Goal: Use online tool/utility: Utilize a website feature to perform a specific function

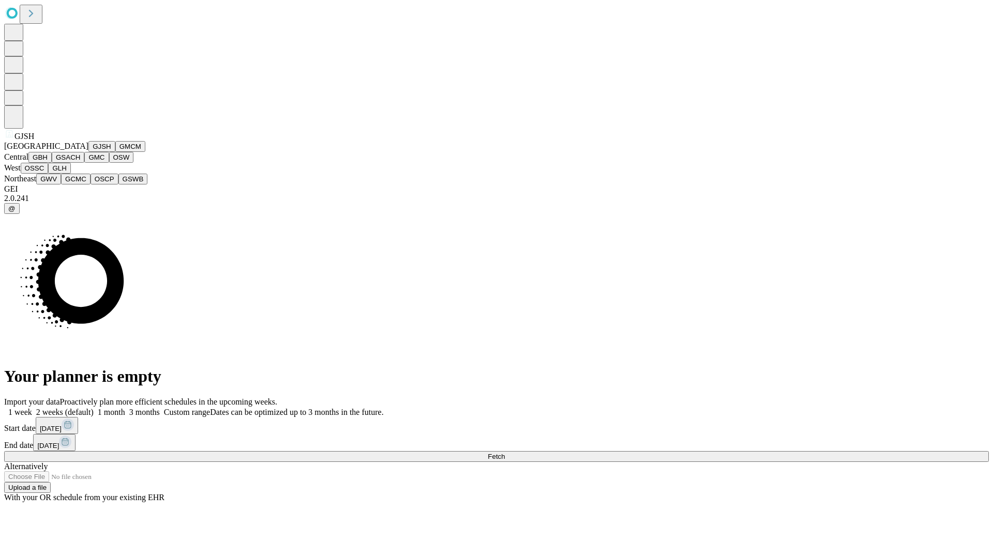
click at [88, 152] on button "GJSH" at bounding box center [101, 146] width 27 height 11
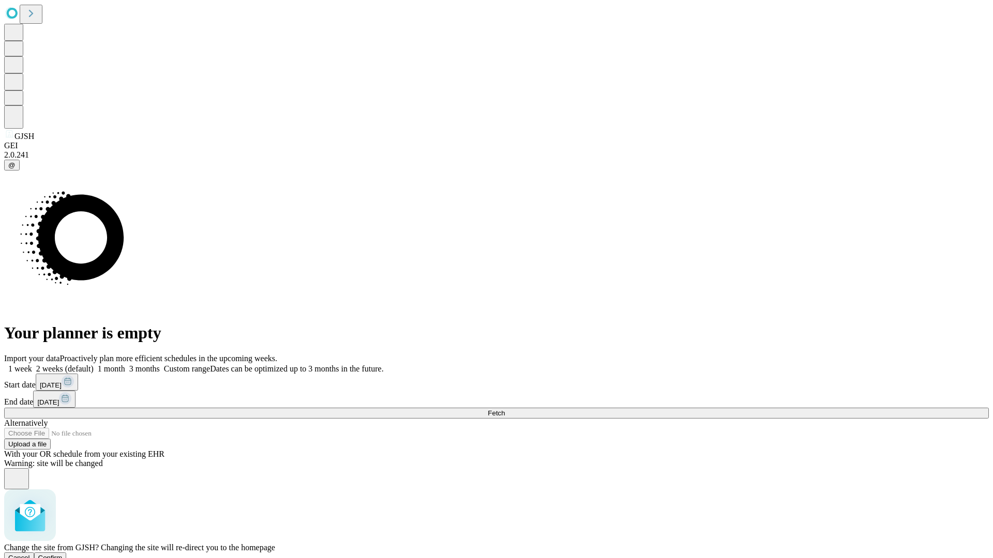
click at [63, 554] on span "Confirm" at bounding box center [50, 558] width 24 height 8
click at [94, 365] on label "2 weeks (default)" at bounding box center [63, 369] width 62 height 9
click at [505, 410] on span "Fetch" at bounding box center [496, 414] width 17 height 8
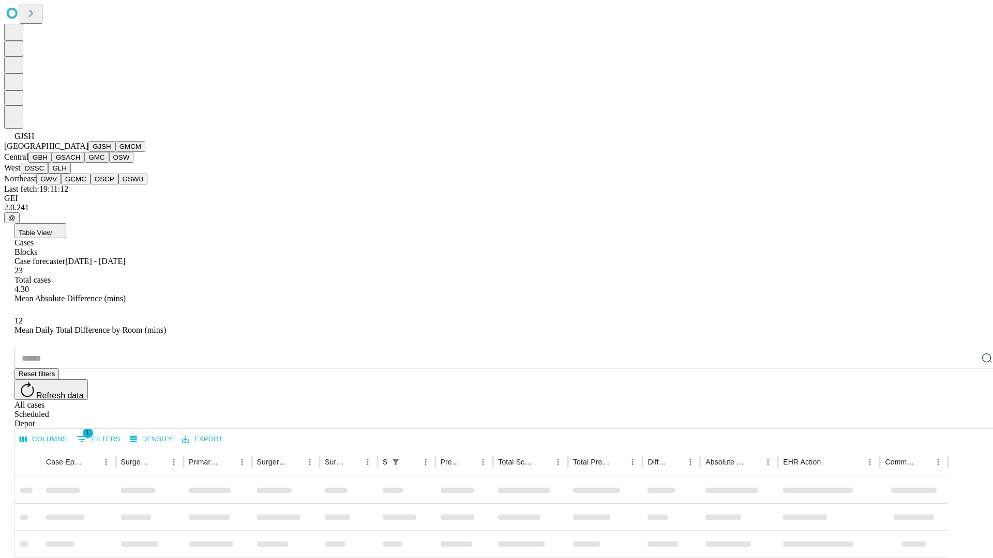
click at [115, 152] on button "GMCM" at bounding box center [130, 146] width 30 height 11
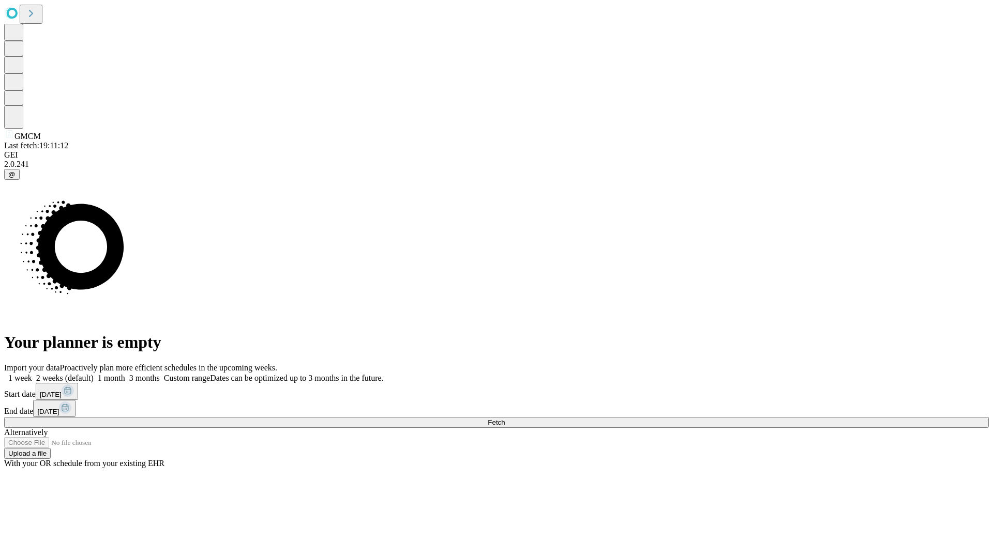
click at [94, 374] on label "2 weeks (default)" at bounding box center [63, 378] width 62 height 9
click at [505, 419] on span "Fetch" at bounding box center [496, 423] width 17 height 8
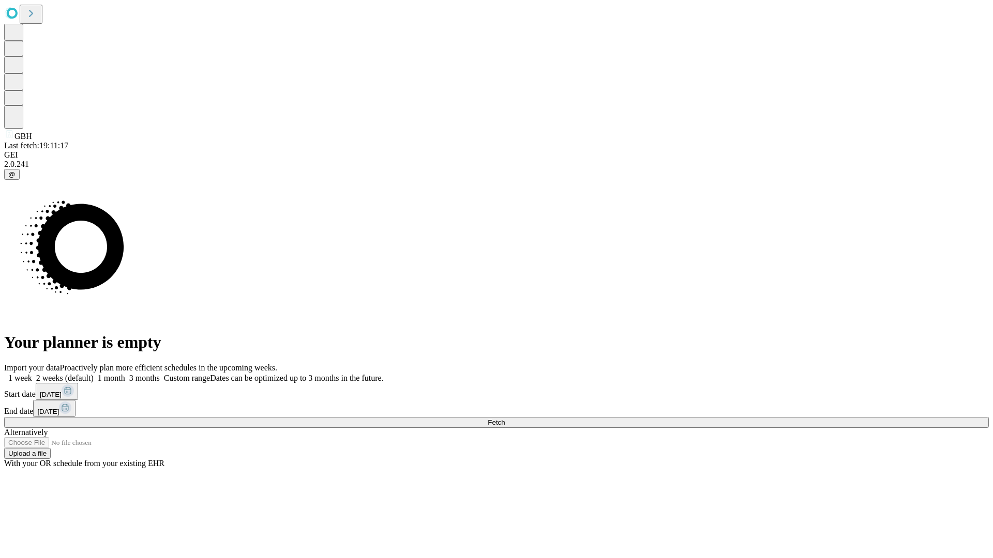
click at [94, 374] on label "2 weeks (default)" at bounding box center [63, 378] width 62 height 9
click at [505, 419] on span "Fetch" at bounding box center [496, 423] width 17 height 8
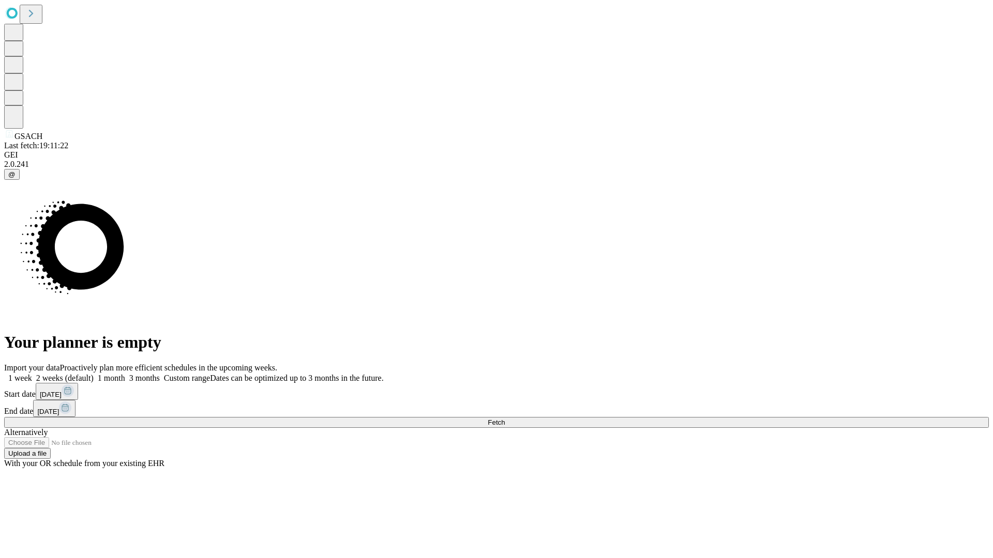
click at [94, 374] on label "2 weeks (default)" at bounding box center [63, 378] width 62 height 9
click at [505, 419] on span "Fetch" at bounding box center [496, 423] width 17 height 8
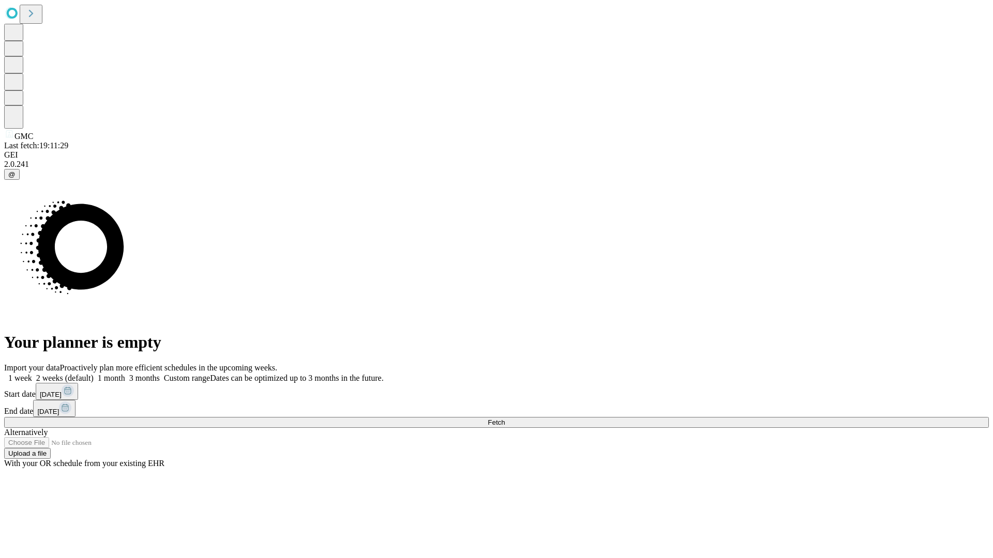
click at [94, 374] on label "2 weeks (default)" at bounding box center [63, 378] width 62 height 9
click at [505, 419] on span "Fetch" at bounding box center [496, 423] width 17 height 8
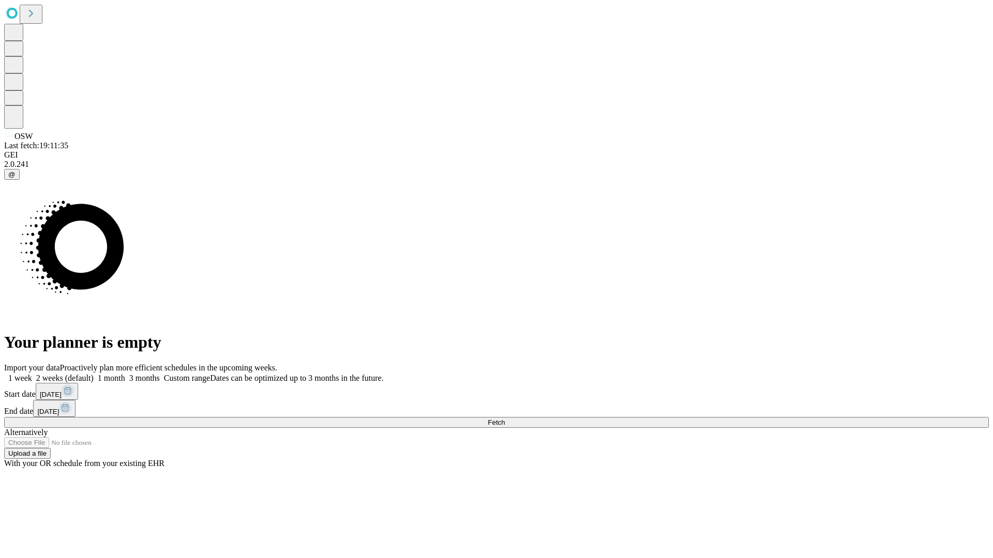
click at [94, 374] on label "2 weeks (default)" at bounding box center [63, 378] width 62 height 9
click at [505, 419] on span "Fetch" at bounding box center [496, 423] width 17 height 8
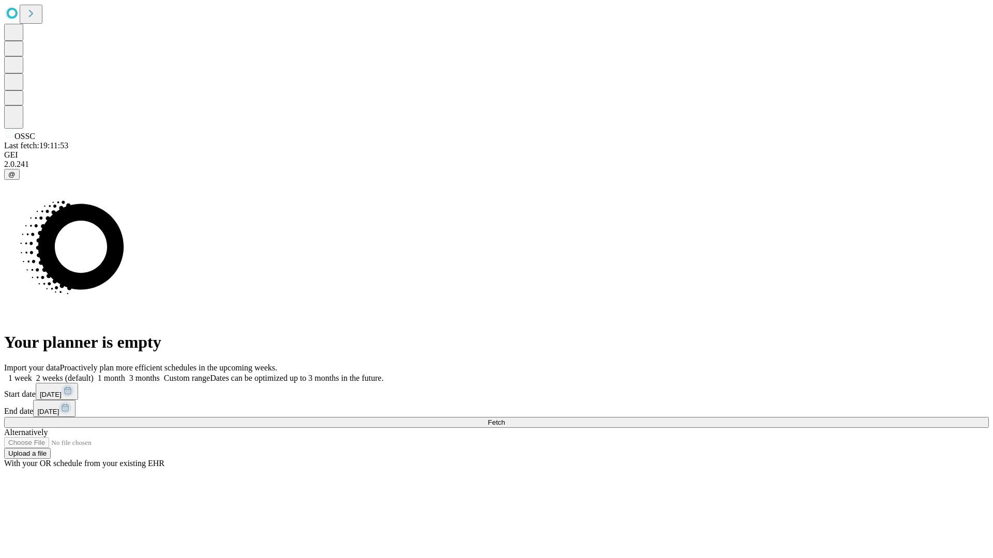
click at [94, 374] on label "2 weeks (default)" at bounding box center [63, 378] width 62 height 9
click at [505, 419] on span "Fetch" at bounding box center [496, 423] width 17 height 8
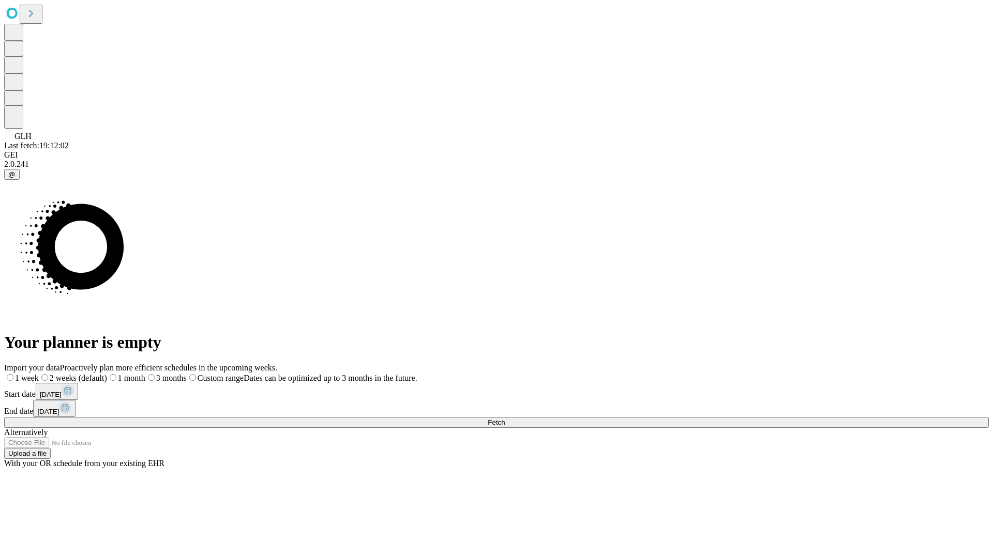
click at [107, 374] on label "2 weeks (default)" at bounding box center [73, 378] width 68 height 9
click at [505, 419] on span "Fetch" at bounding box center [496, 423] width 17 height 8
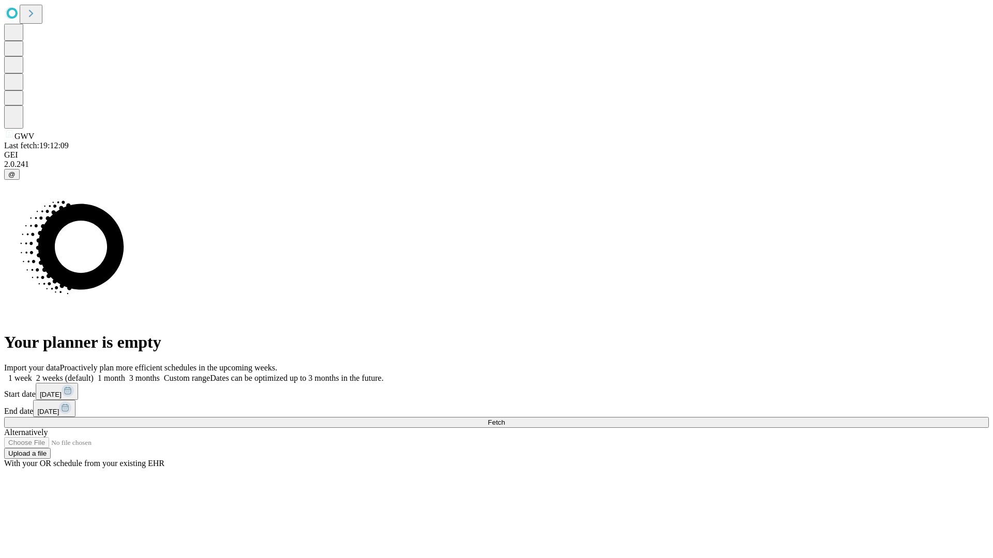
click at [94, 374] on label "2 weeks (default)" at bounding box center [63, 378] width 62 height 9
click at [505, 419] on span "Fetch" at bounding box center [496, 423] width 17 height 8
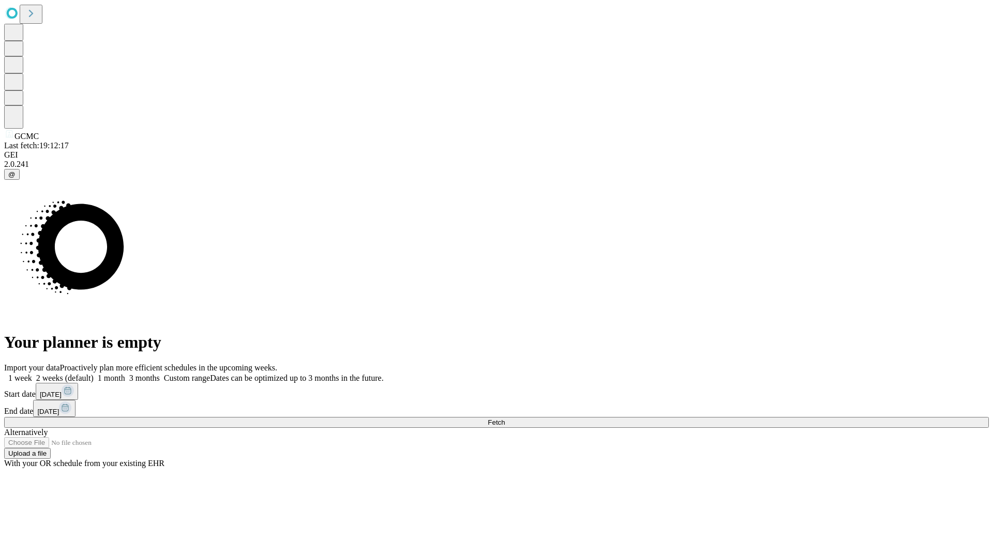
click at [94, 374] on label "2 weeks (default)" at bounding box center [63, 378] width 62 height 9
click at [505, 419] on span "Fetch" at bounding box center [496, 423] width 17 height 8
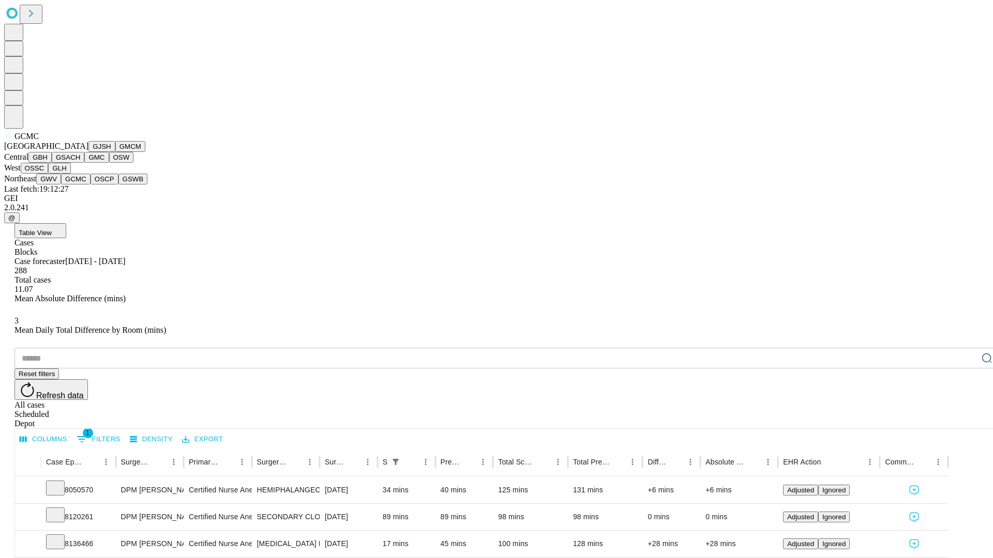
click at [90, 185] on button "OSCP" at bounding box center [104, 179] width 28 height 11
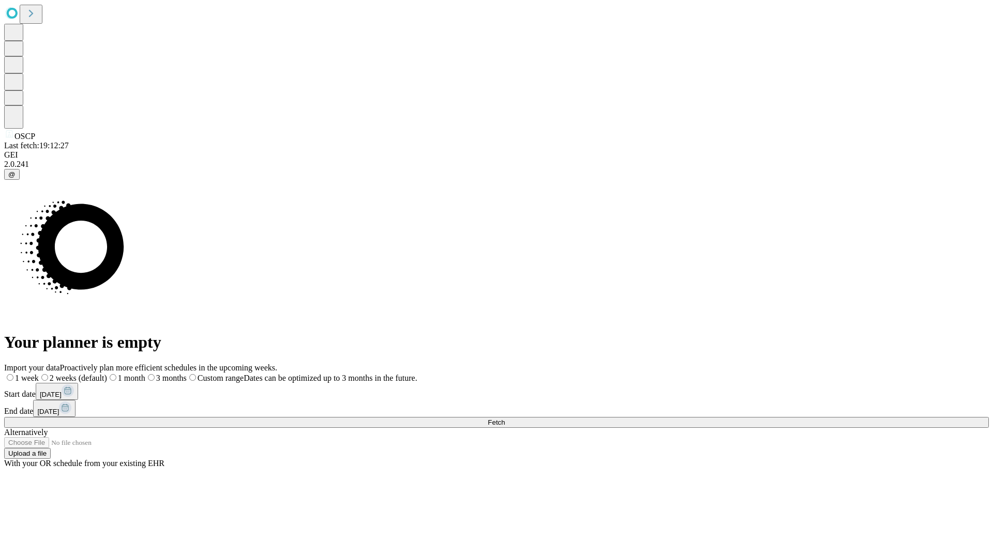
click at [107, 374] on label "2 weeks (default)" at bounding box center [73, 378] width 68 height 9
click at [505, 419] on span "Fetch" at bounding box center [496, 423] width 17 height 8
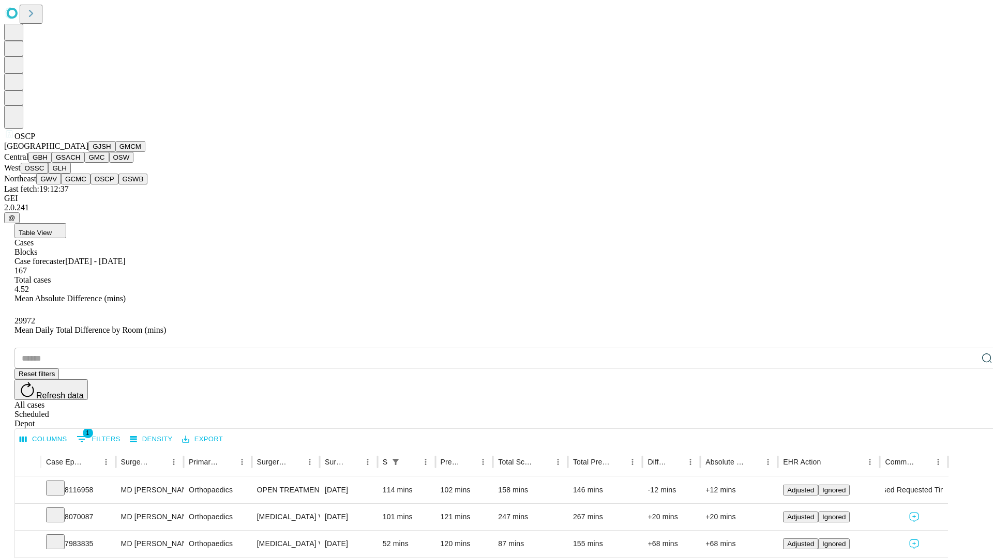
click at [118, 185] on button "GSWB" at bounding box center [132, 179] width 29 height 11
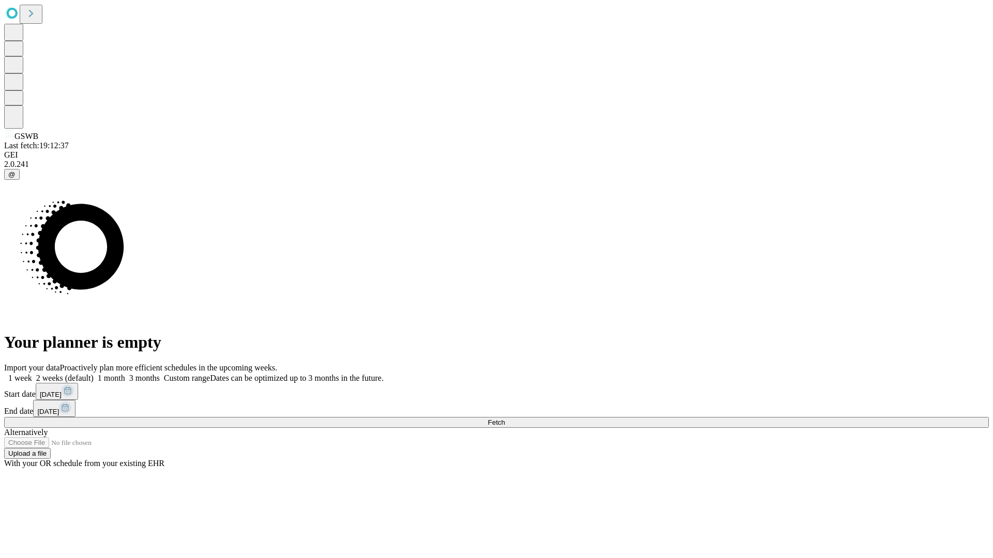
click at [94, 374] on label "2 weeks (default)" at bounding box center [63, 378] width 62 height 9
click at [505, 419] on span "Fetch" at bounding box center [496, 423] width 17 height 8
